Goal: Navigation & Orientation: Understand site structure

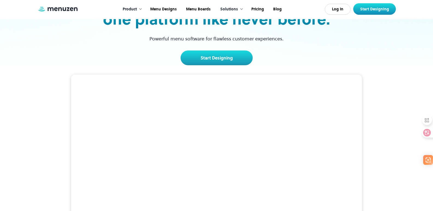
scroll to position [55, 0]
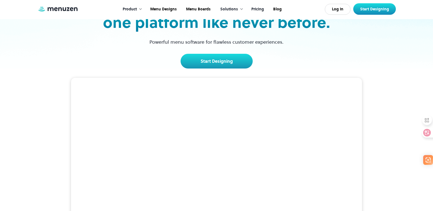
click at [258, 10] on link "Pricing" at bounding box center [257, 9] width 22 height 17
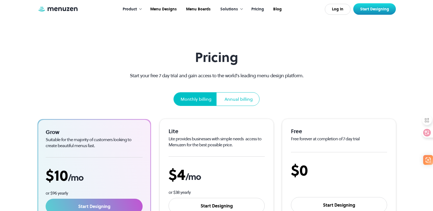
click at [241, 9] on div at bounding box center [241, 9] width 4 height 4
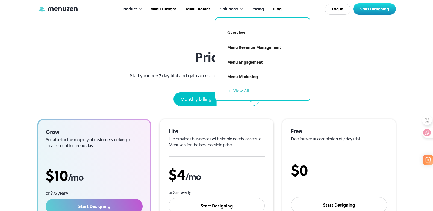
click at [169, 44] on section "Pricing Start your free 7 day trial and gain access to the world’s leading menu…" at bounding box center [216, 161] width 433 height 323
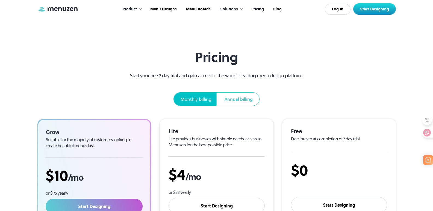
click at [236, 10] on div "Solutions" at bounding box center [229, 9] width 18 height 6
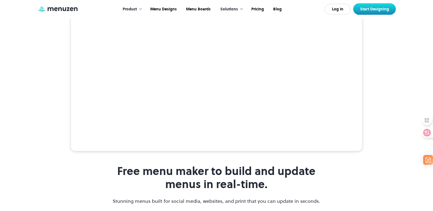
scroll to position [136, 0]
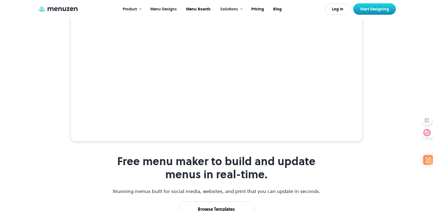
click at [174, 9] on link "Menu Designs" at bounding box center [163, 9] width 36 height 17
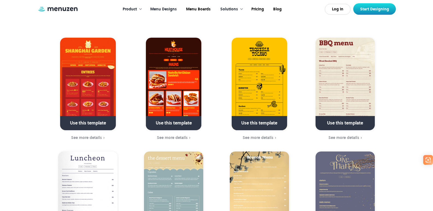
scroll to position [82, 0]
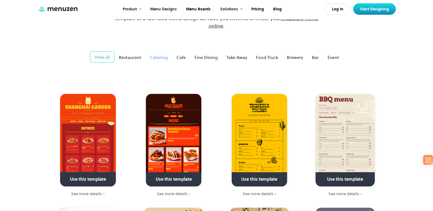
click at [164, 54] on div "Catering" at bounding box center [159, 57] width 18 height 7
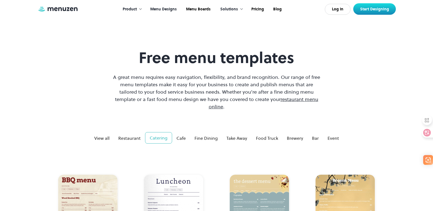
scroll to position [0, 0]
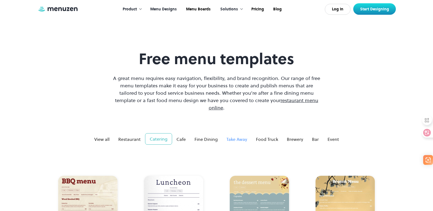
click at [238, 136] on div "Take Away" at bounding box center [236, 139] width 21 height 7
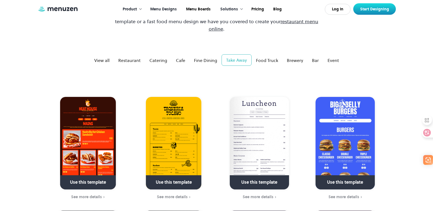
scroll to position [82, 0]
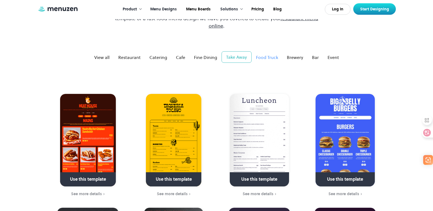
click at [274, 54] on div "Food Truck" at bounding box center [267, 57] width 22 height 7
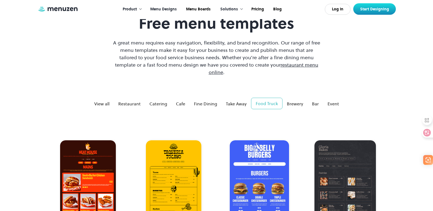
scroll to position [0, 0]
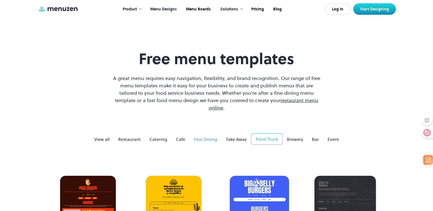
click at [192, 134] on link "Fine Dining" at bounding box center [205, 139] width 32 height 11
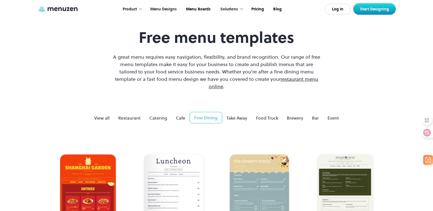
scroll to position [55, 0]
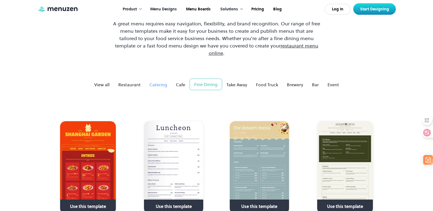
click at [166, 81] on div "Catering" at bounding box center [158, 84] width 18 height 7
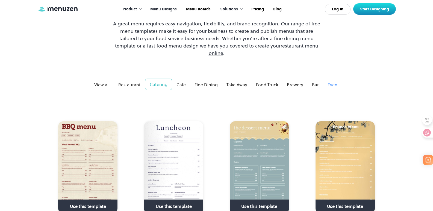
click at [340, 79] on link "Event" at bounding box center [333, 84] width 20 height 11
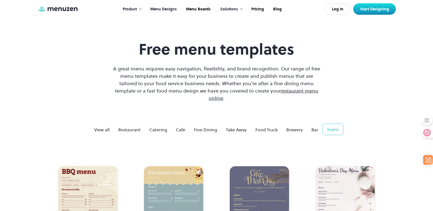
scroll to position [0, 0]
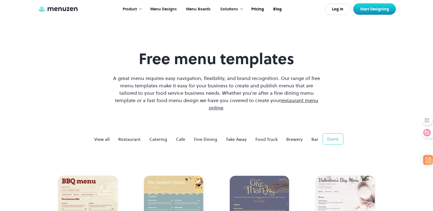
click at [193, 7] on link "Menu Boards" at bounding box center [198, 9] width 34 height 17
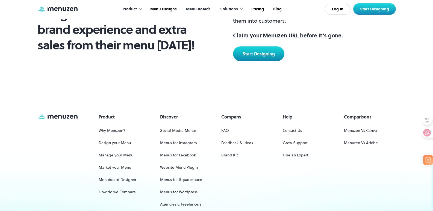
scroll to position [689, 0]
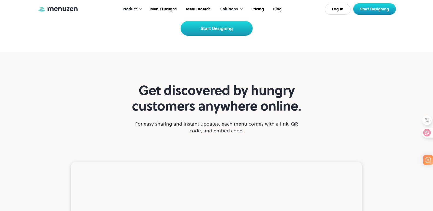
scroll to position [1255, 0]
